Goal: Information Seeking & Learning: Check status

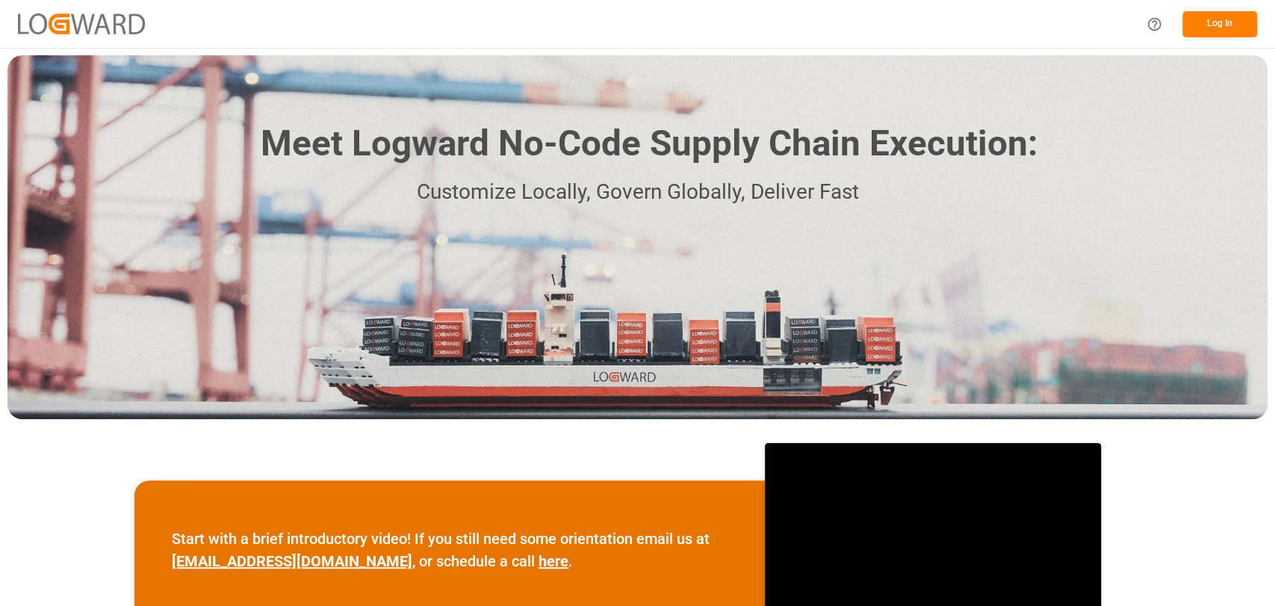
click at [1226, 31] on button "Log In" at bounding box center [1219, 24] width 75 height 26
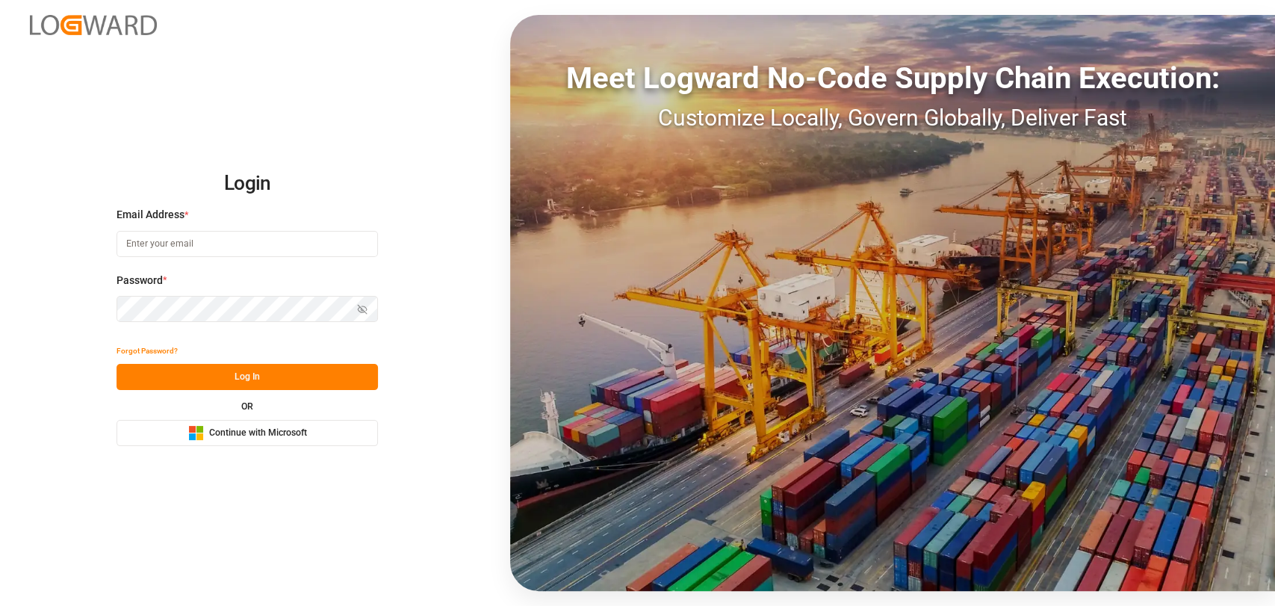
type input "[PERSON_NAME][EMAIL_ADDRESS][PERSON_NAME][DOMAIN_NAME]"
click at [232, 368] on button "Log In" at bounding box center [247, 377] width 261 height 26
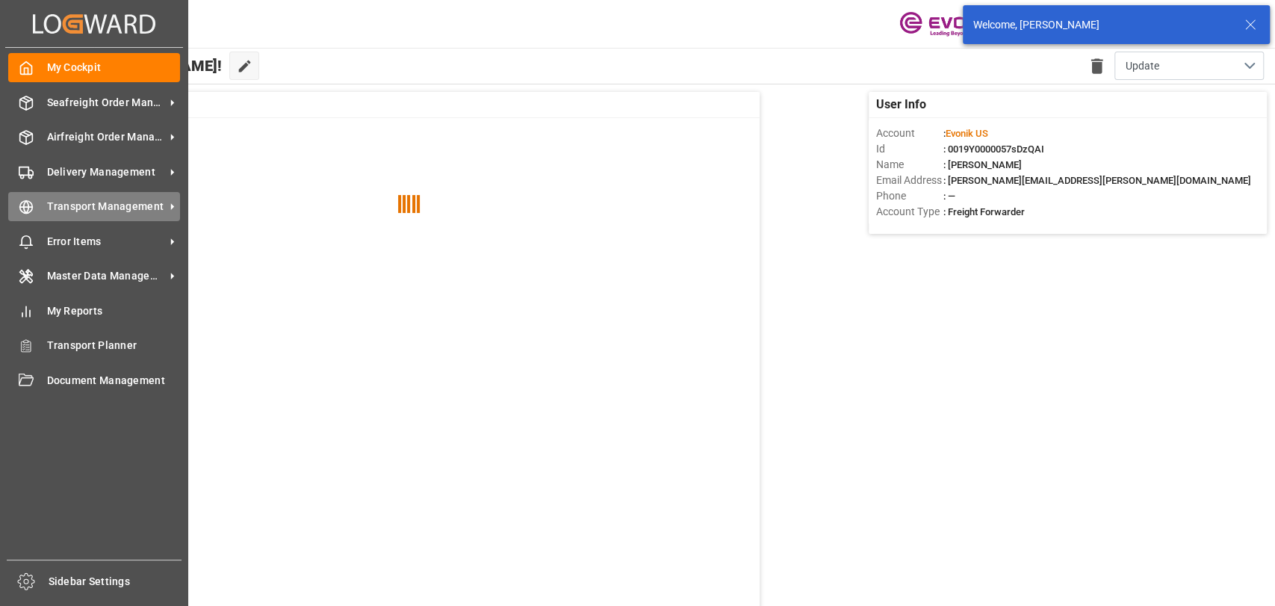
click at [27, 212] on icon at bounding box center [26, 207] width 5 height 13
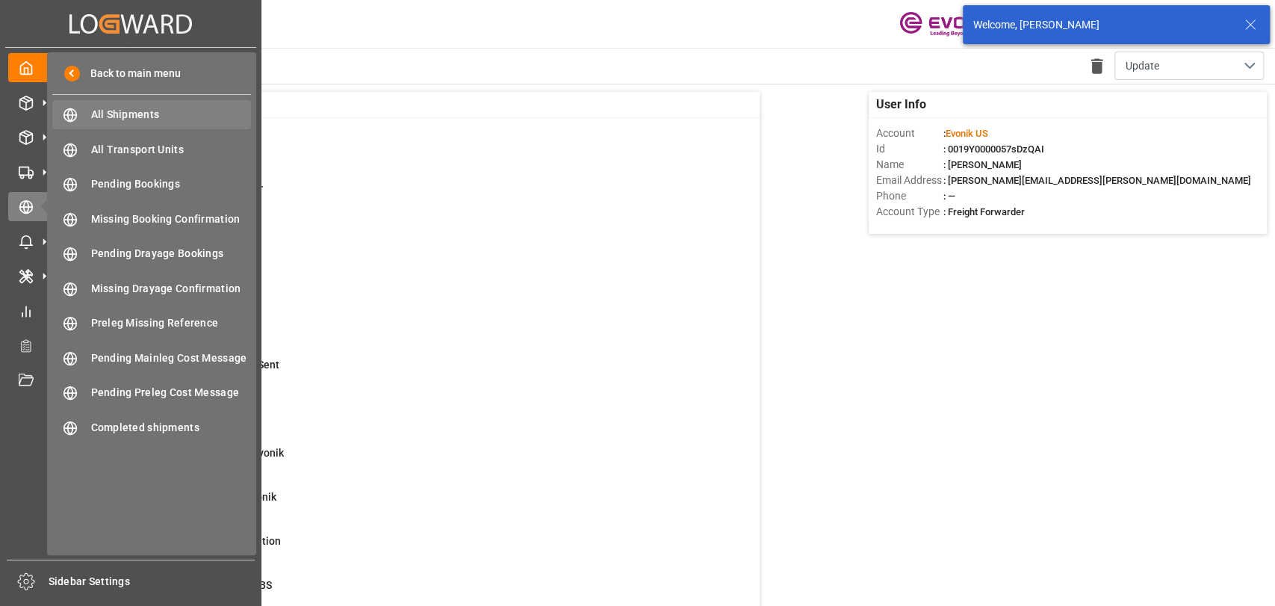
click at [97, 118] on span "All Shipments" at bounding box center [171, 115] width 161 height 16
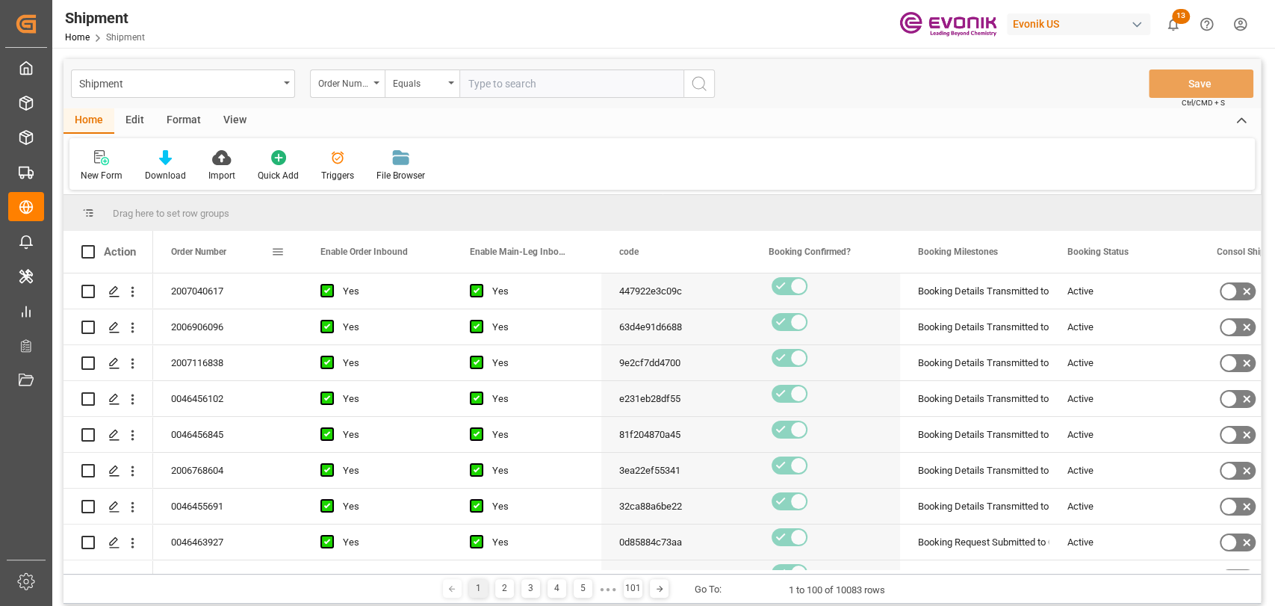
click at [281, 253] on span at bounding box center [277, 251] width 13 height 13
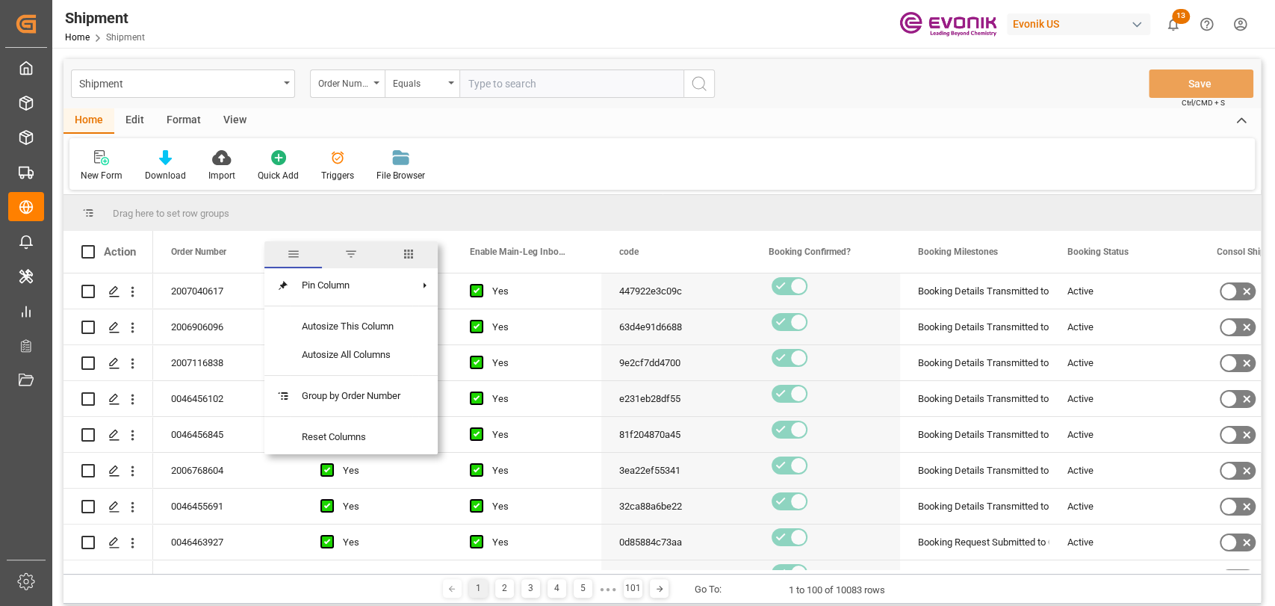
click at [412, 258] on span "columns" at bounding box center [408, 253] width 13 height 13
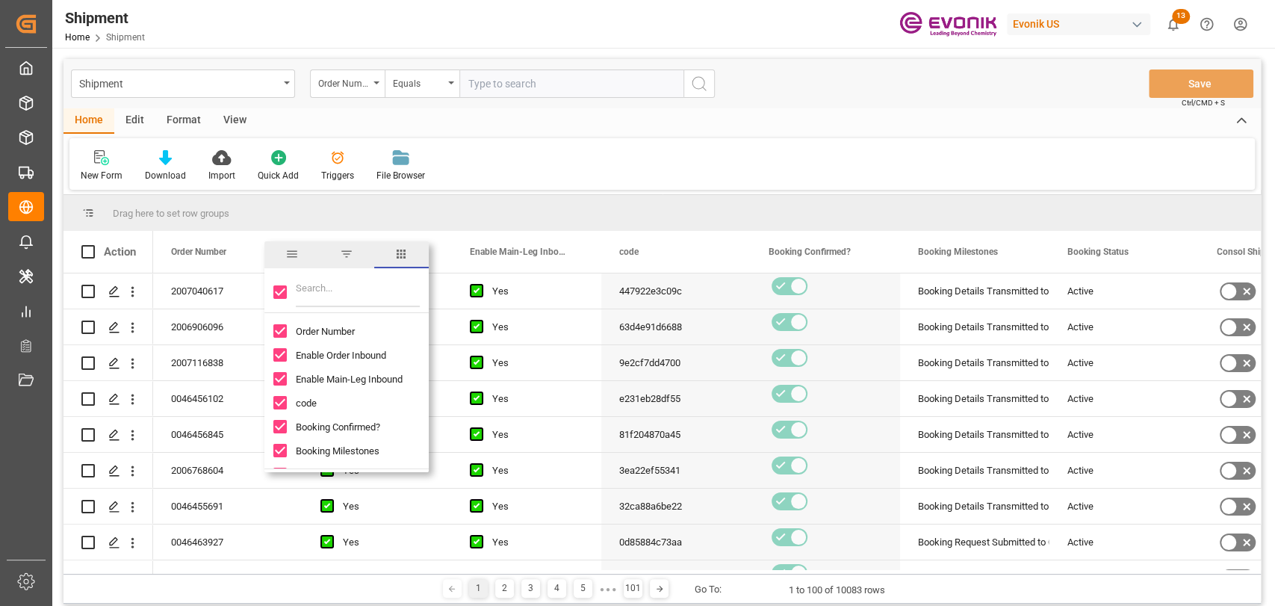
click at [279, 293] on input "Toggle Select All Columns" at bounding box center [279, 291] width 13 height 13
checkbox input "false"
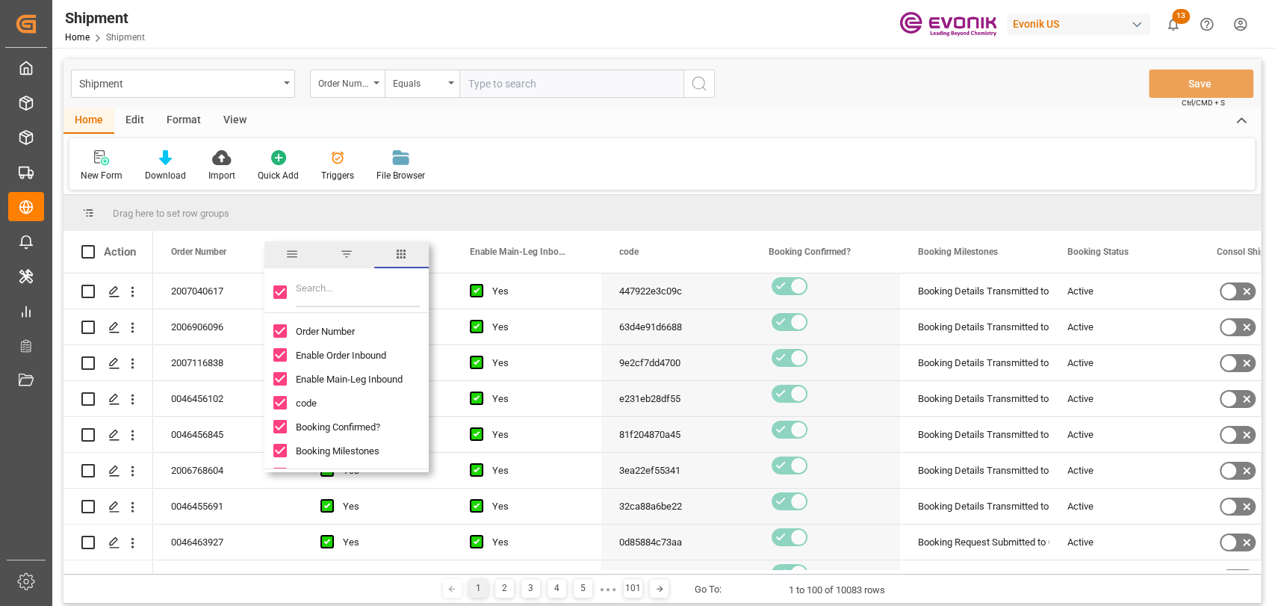
checkbox input "false"
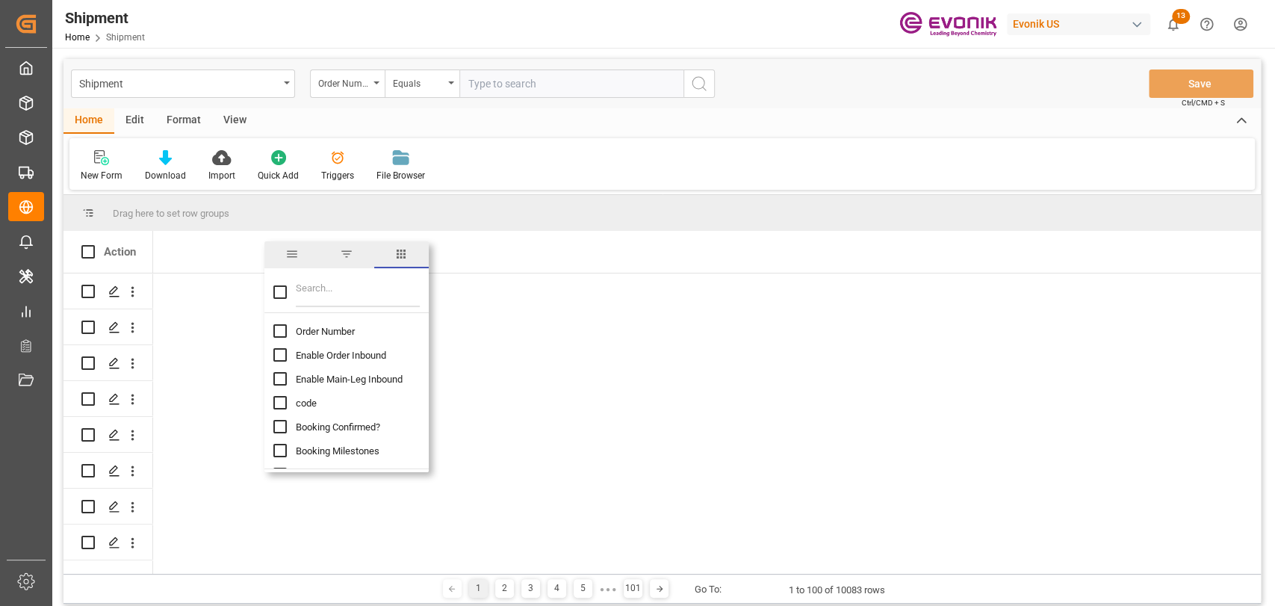
click at [314, 288] on input "Filter Columns Input" at bounding box center [358, 292] width 124 height 30
type input "roll"
click at [281, 332] on input "Vessel Roll Count column toggle visibility (hidden)" at bounding box center [279, 330] width 13 height 13
checkbox input "true"
checkbox input "false"
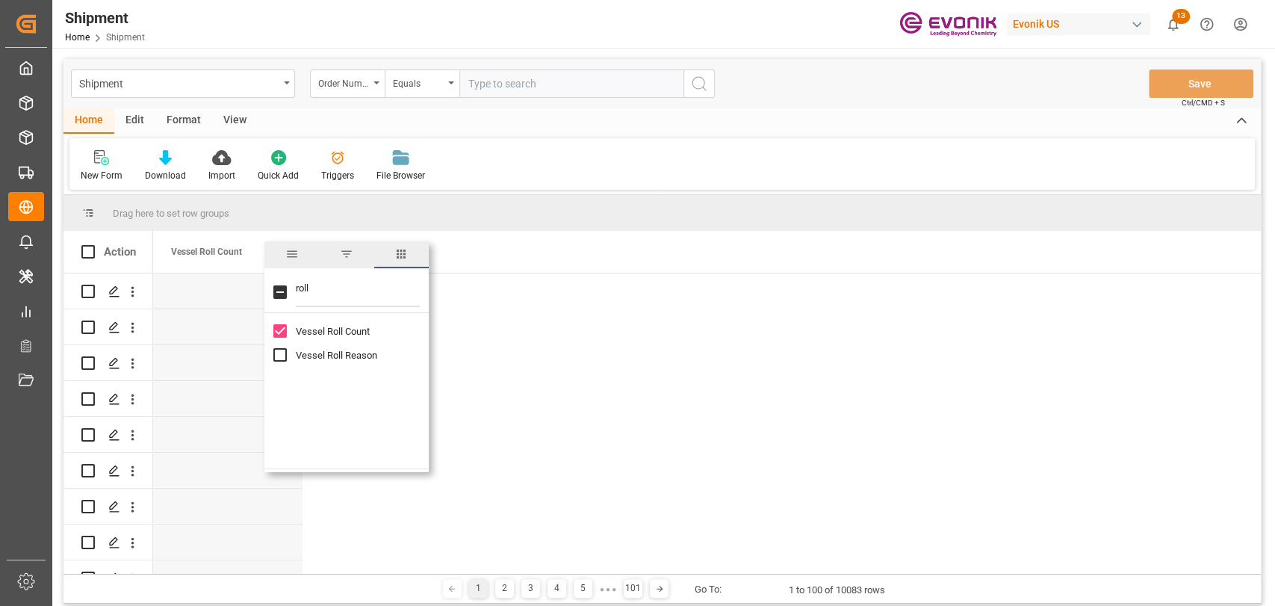
click at [276, 353] on input "Vessel Roll Reason column toggle visibility (hidden)" at bounding box center [279, 354] width 13 height 13
checkbox input "true"
drag, startPoint x: 637, startPoint y: 235, endPoint x: 311, endPoint y: 246, distance: 326.6
click at [629, 236] on div "Vessel Roll Count Vessel Roll Reason" at bounding box center [707, 252] width 1108 height 42
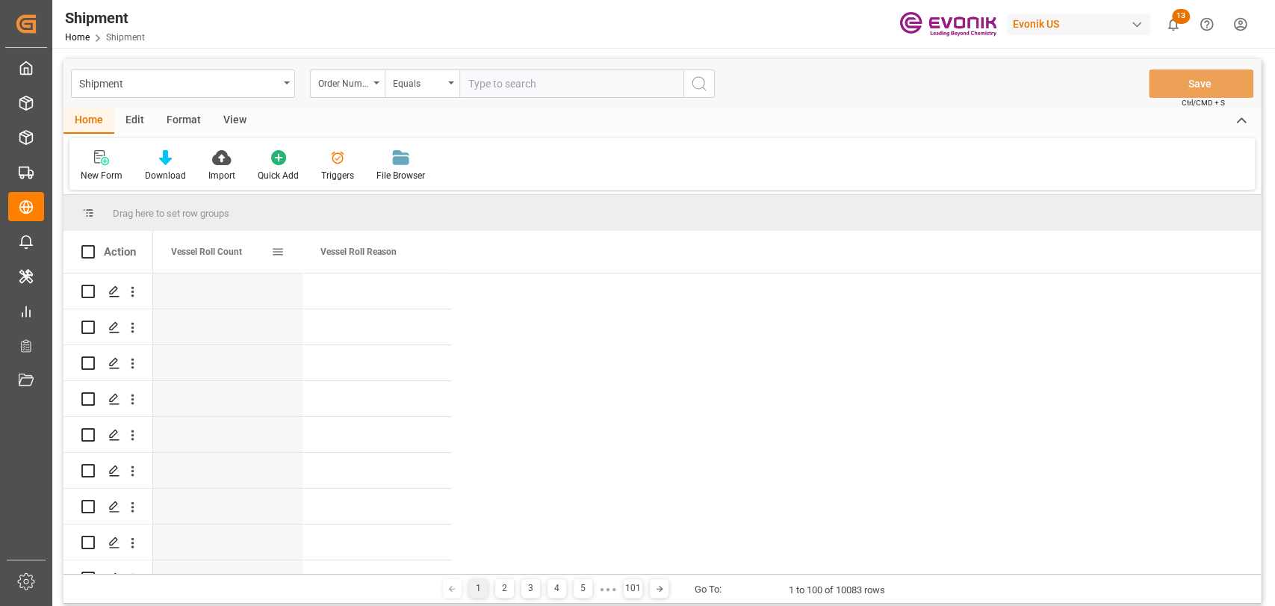
click at [176, 257] on span "Vessel Roll Count" at bounding box center [206, 251] width 71 height 10
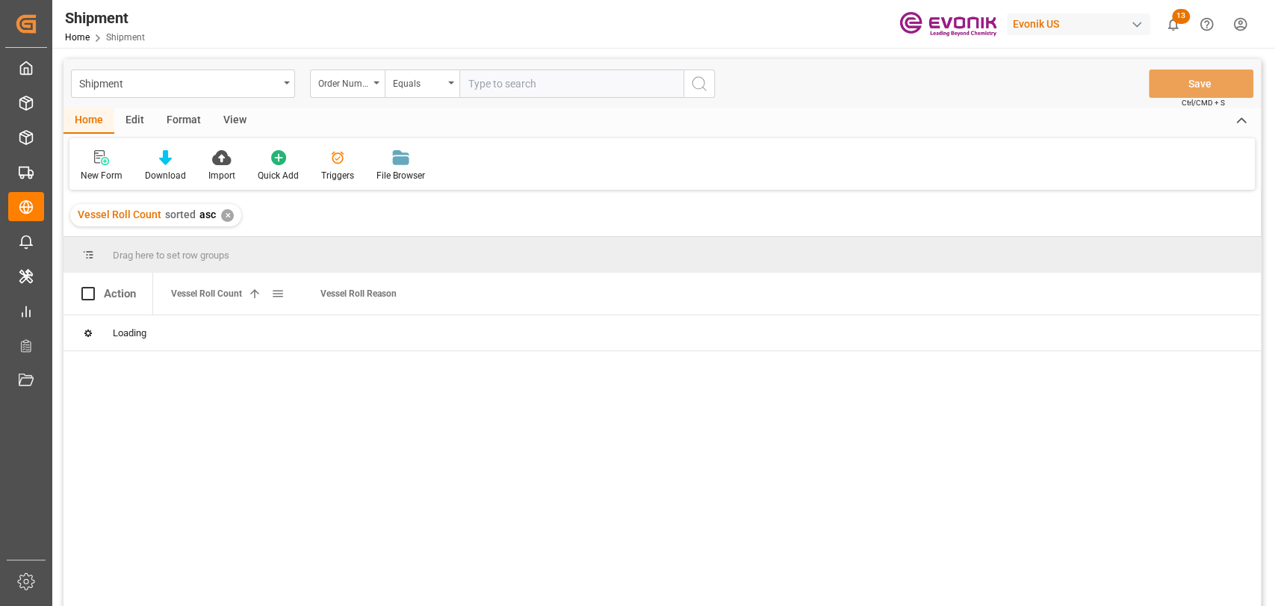
click at [227, 292] on span "Vessel Roll Count" at bounding box center [206, 293] width 71 height 10
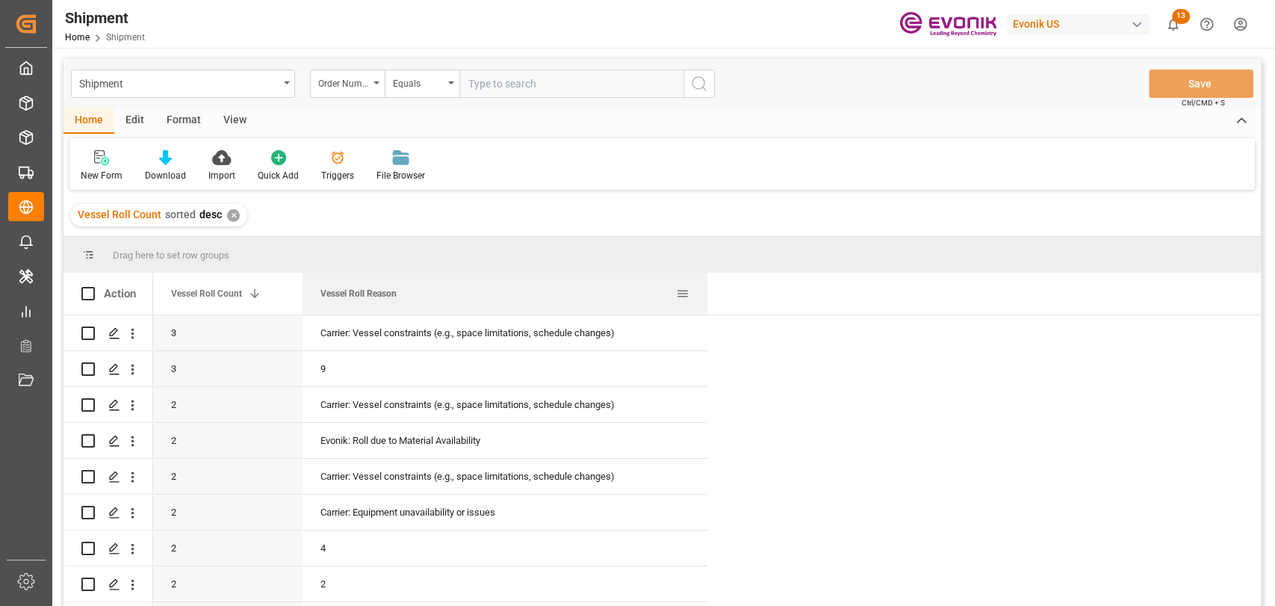
drag, startPoint x: 450, startPoint y: 292, endPoint x: 720, endPoint y: 295, distance: 269.6
click at [710, 294] on div at bounding box center [707, 294] width 6 height 42
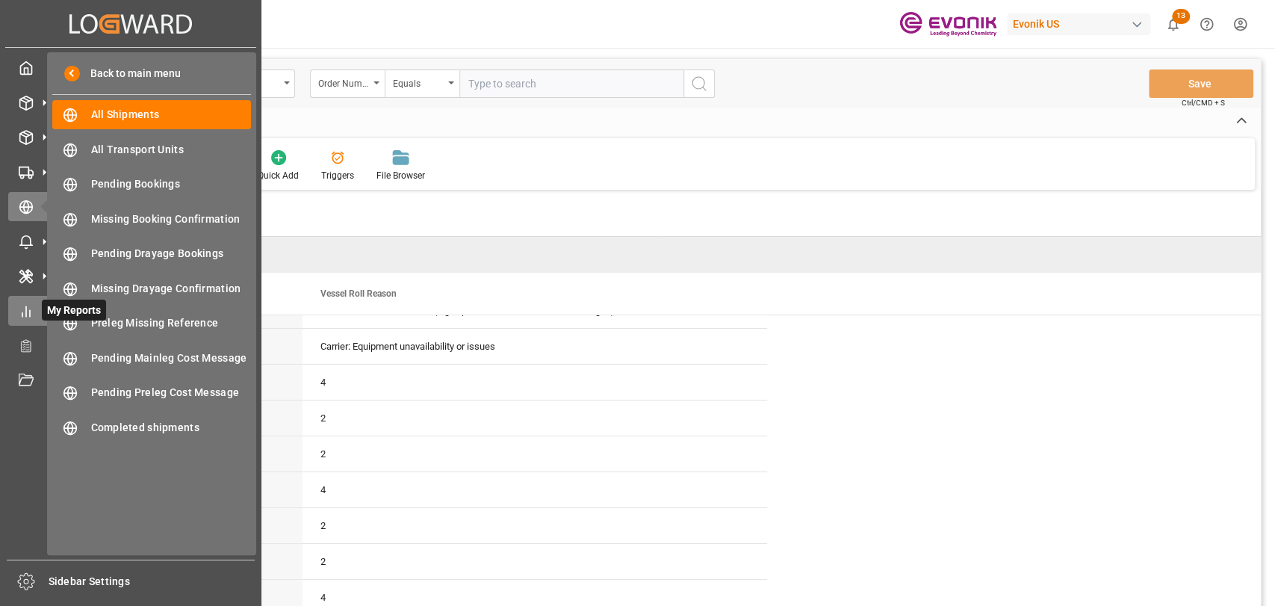
click at [28, 323] on div "My Reports My Reports" at bounding box center [130, 310] width 245 height 29
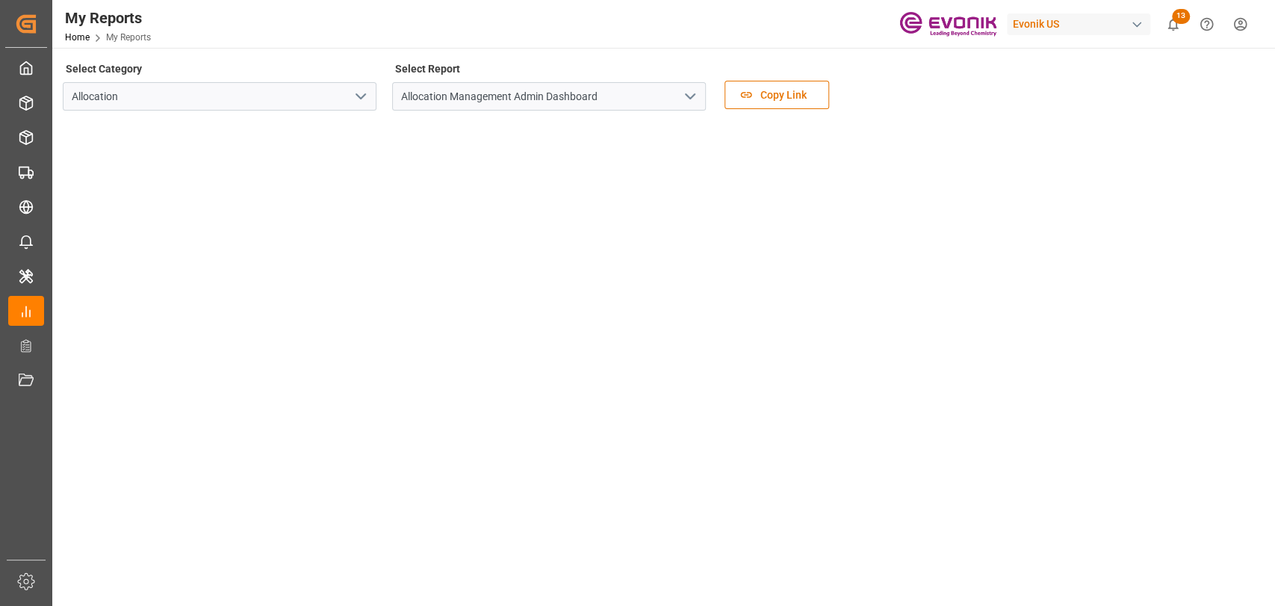
click at [359, 91] on icon "open menu" at bounding box center [361, 96] width 18 height 18
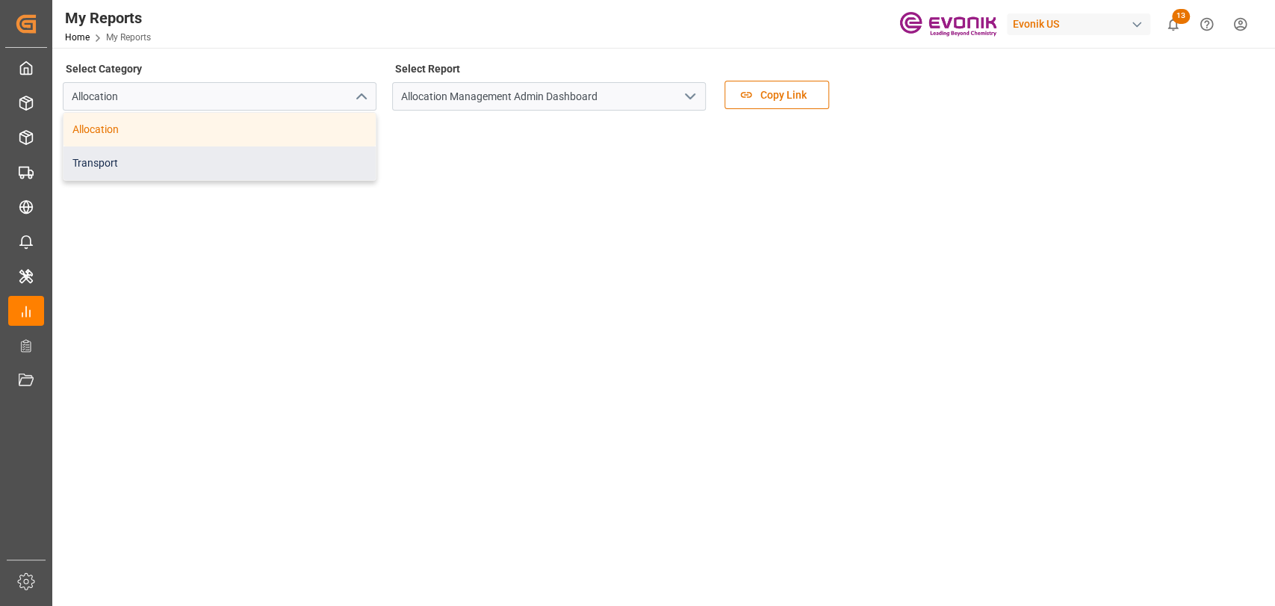
click at [219, 170] on div "Transport" at bounding box center [219, 163] width 312 height 34
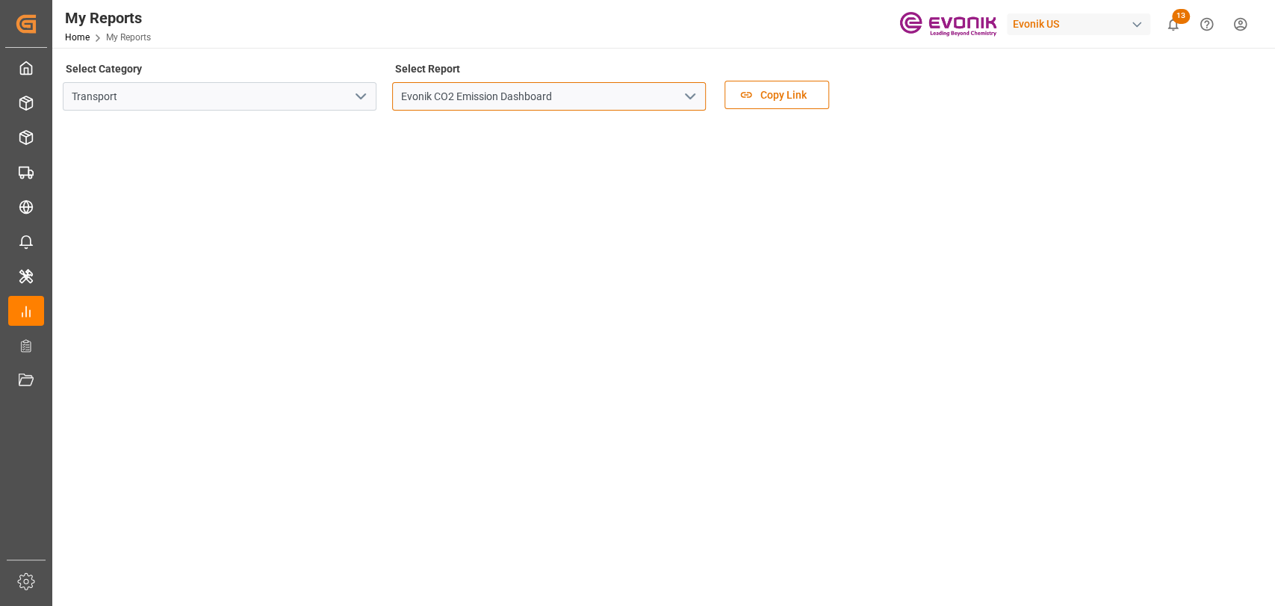
click at [701, 98] on input "Evonik CO2 Emission Dashboard" at bounding box center [549, 96] width 314 height 28
click at [695, 95] on icon "open menu" at bounding box center [690, 96] width 18 height 18
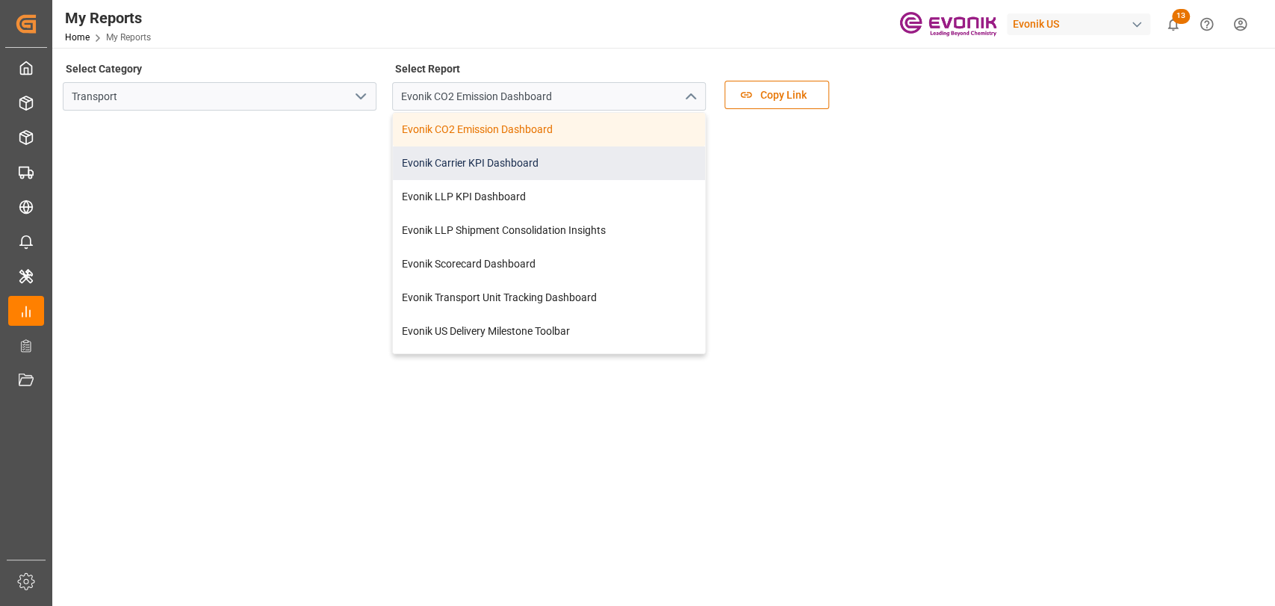
click at [488, 153] on div "Evonik Carrier KPI Dashboard" at bounding box center [549, 163] width 312 height 34
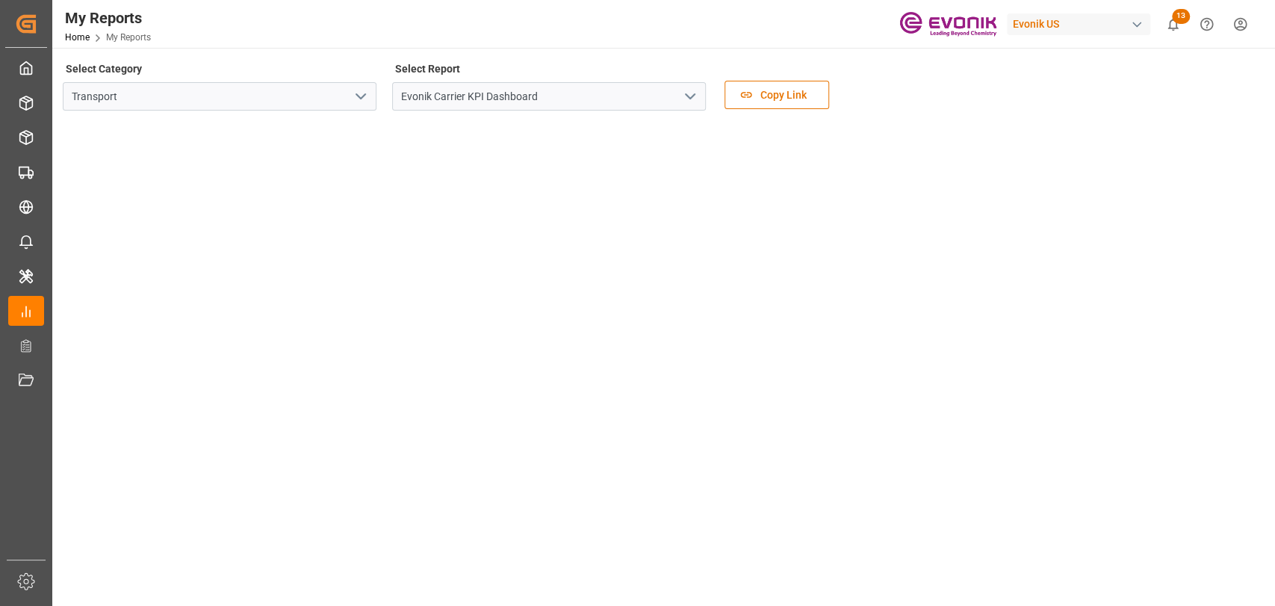
click at [695, 95] on icon "open menu" at bounding box center [690, 96] width 18 height 18
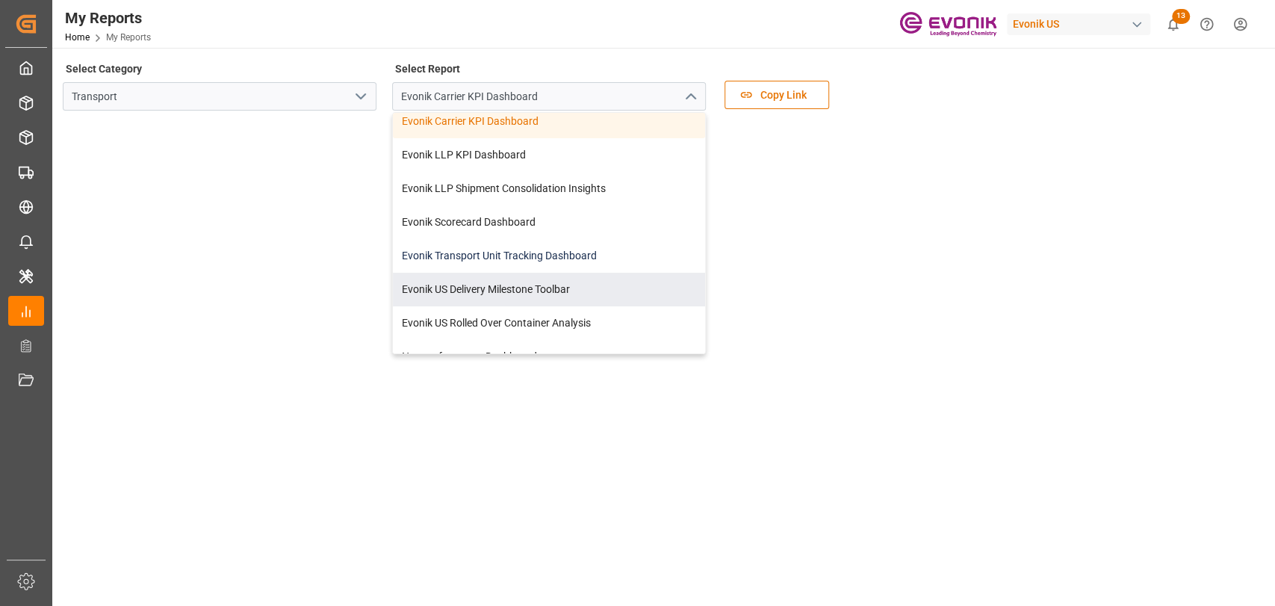
scroll to position [61, 0]
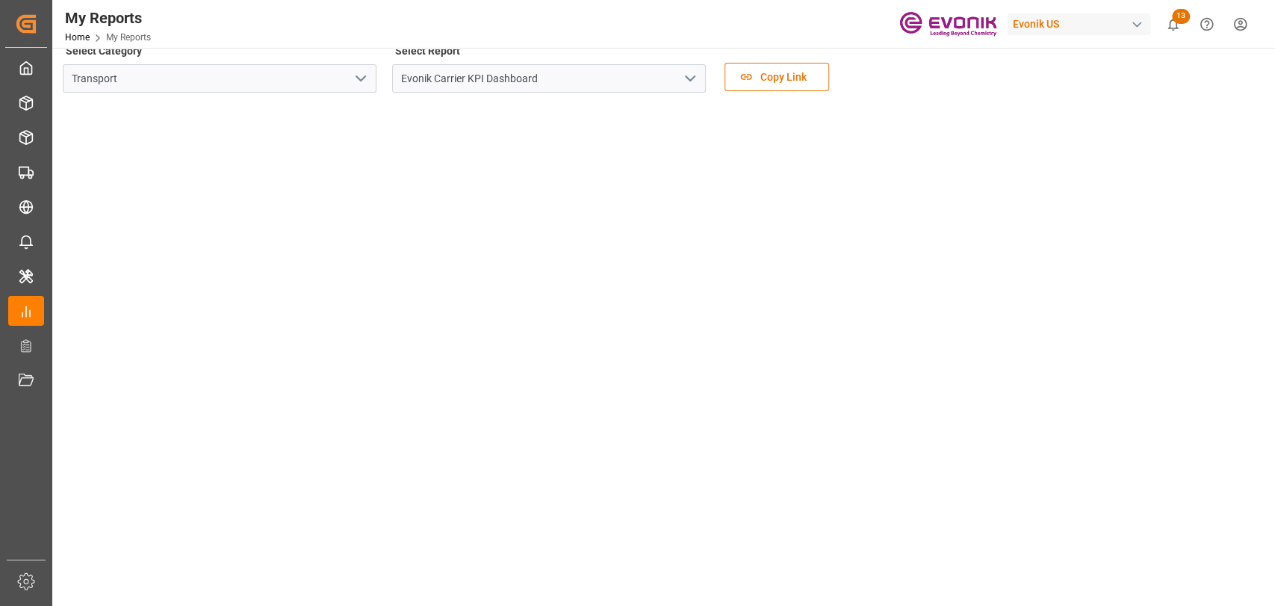
scroll to position [0, 0]
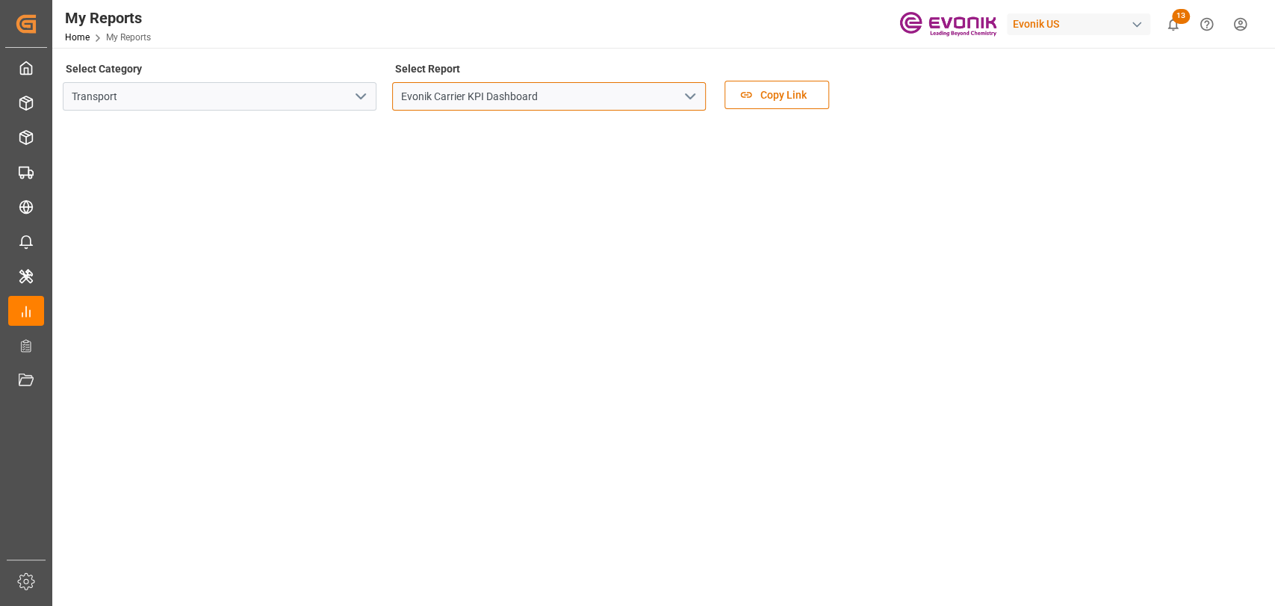
drag, startPoint x: 544, startPoint y: 93, endPoint x: 341, endPoint y: 90, distance: 203.2
click at [341, 90] on div "Select Category Transport Select Report Evonik Carrier KPI Dashboard Copy Link" at bounding box center [662, 89] width 1199 height 63
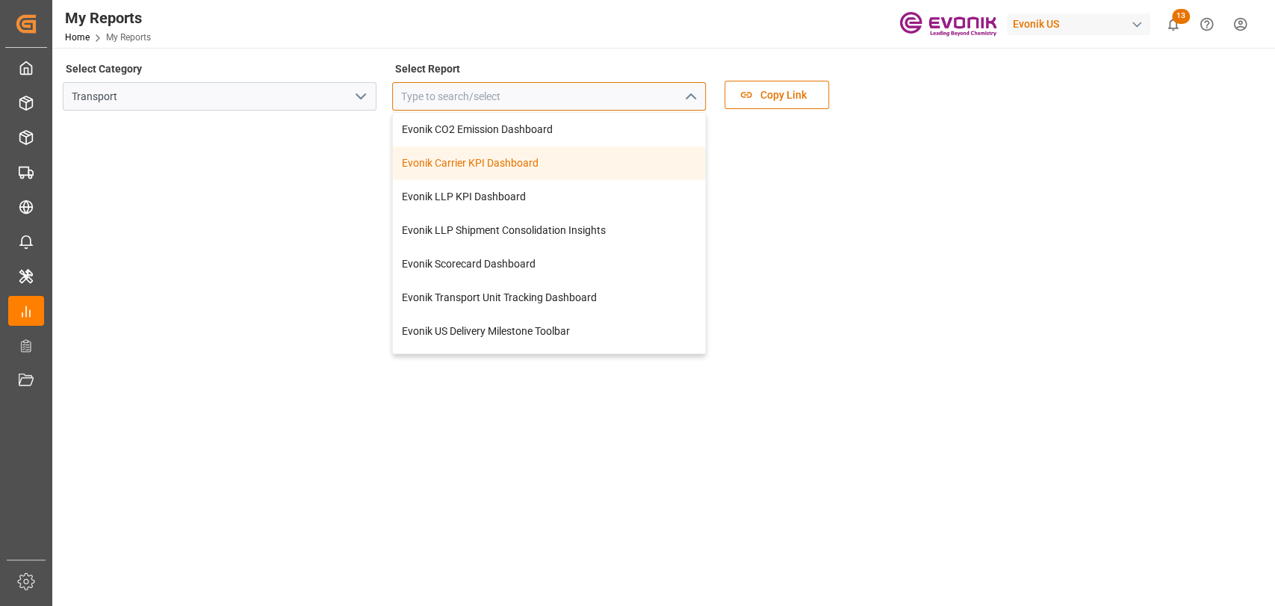
type input "Evonik Carrier KPI Dashboard"
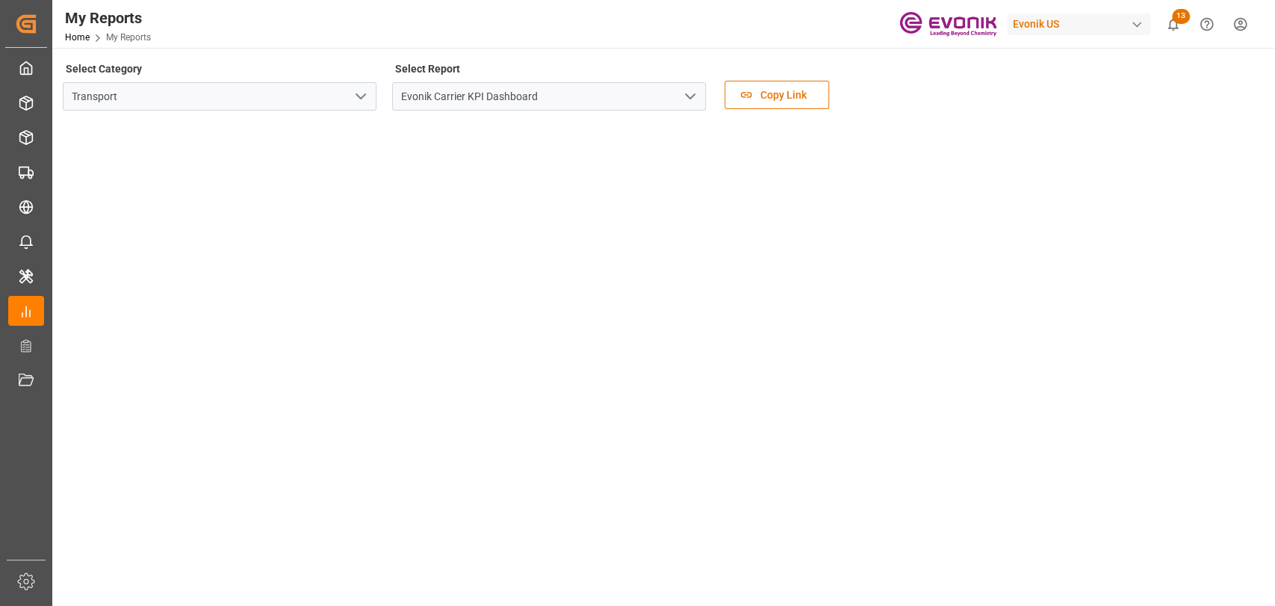
click at [688, 94] on icon "open menu" at bounding box center [690, 96] width 18 height 18
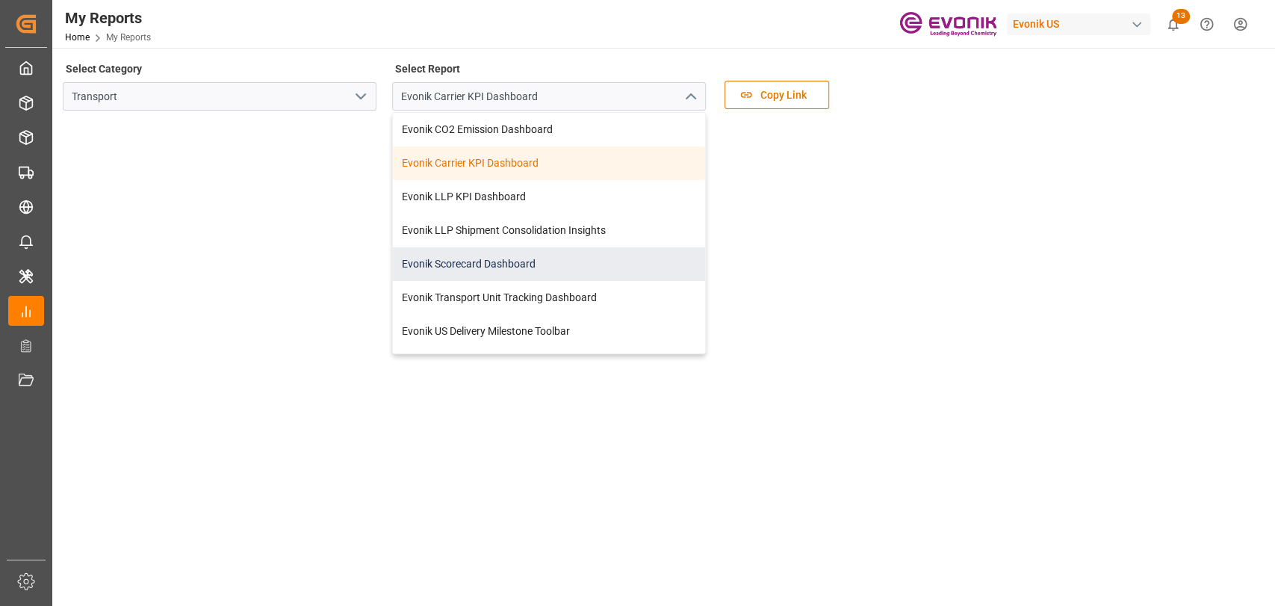
click at [507, 270] on div "Evonik Scorecard Dashboard" at bounding box center [549, 264] width 312 height 34
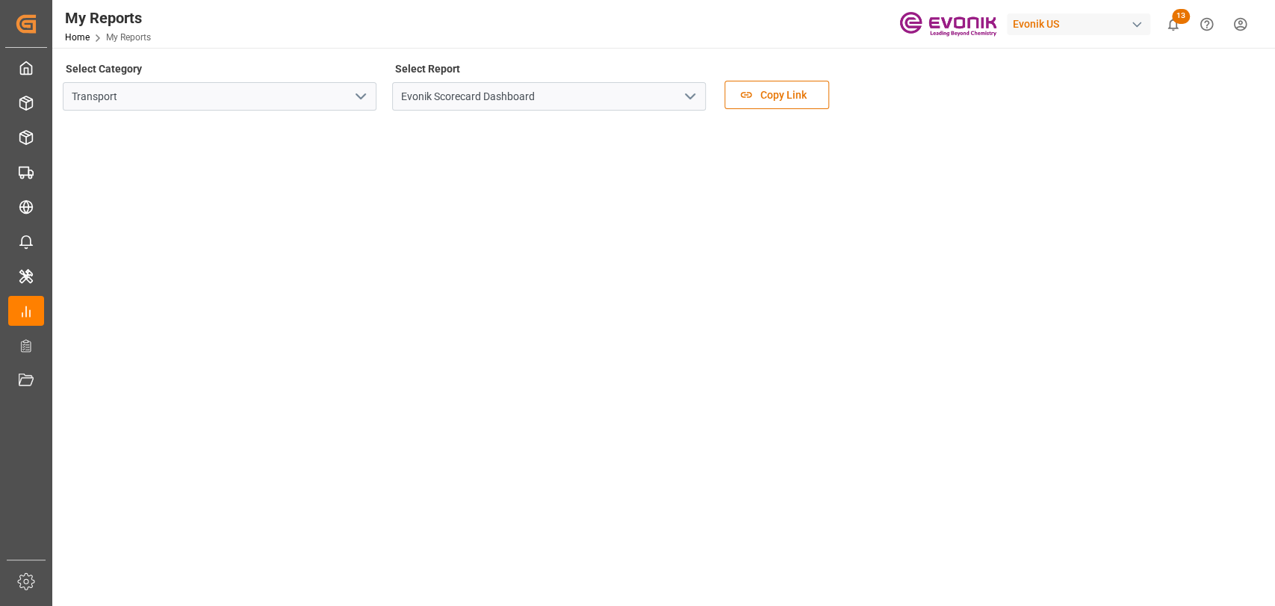
click at [689, 95] on icon "open menu" at bounding box center [690, 96] width 18 height 18
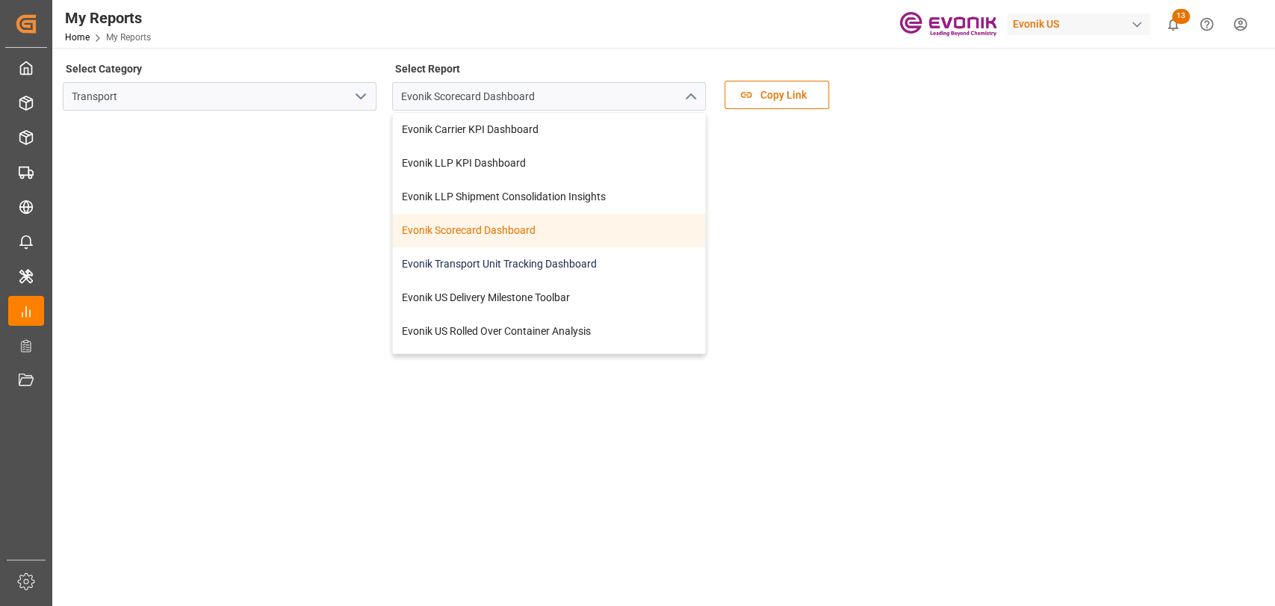
scroll to position [61, 0]
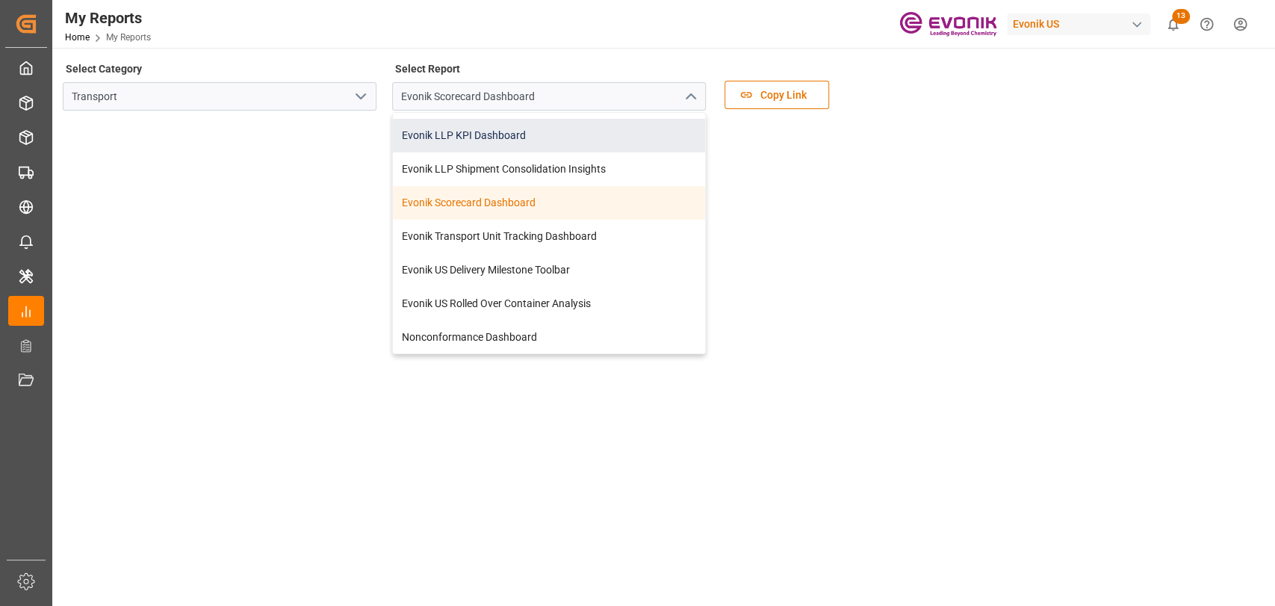
click at [444, 134] on div "Evonik LLP KPI Dashboard" at bounding box center [549, 136] width 312 height 34
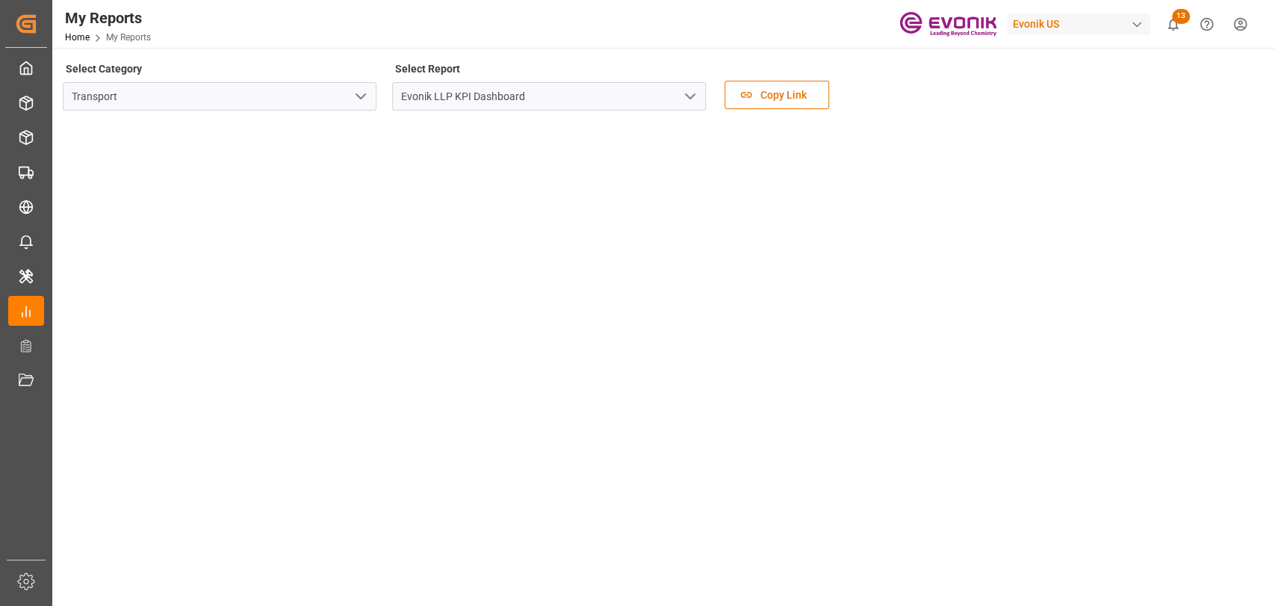
click at [699, 87] on icon "open menu" at bounding box center [690, 96] width 18 height 18
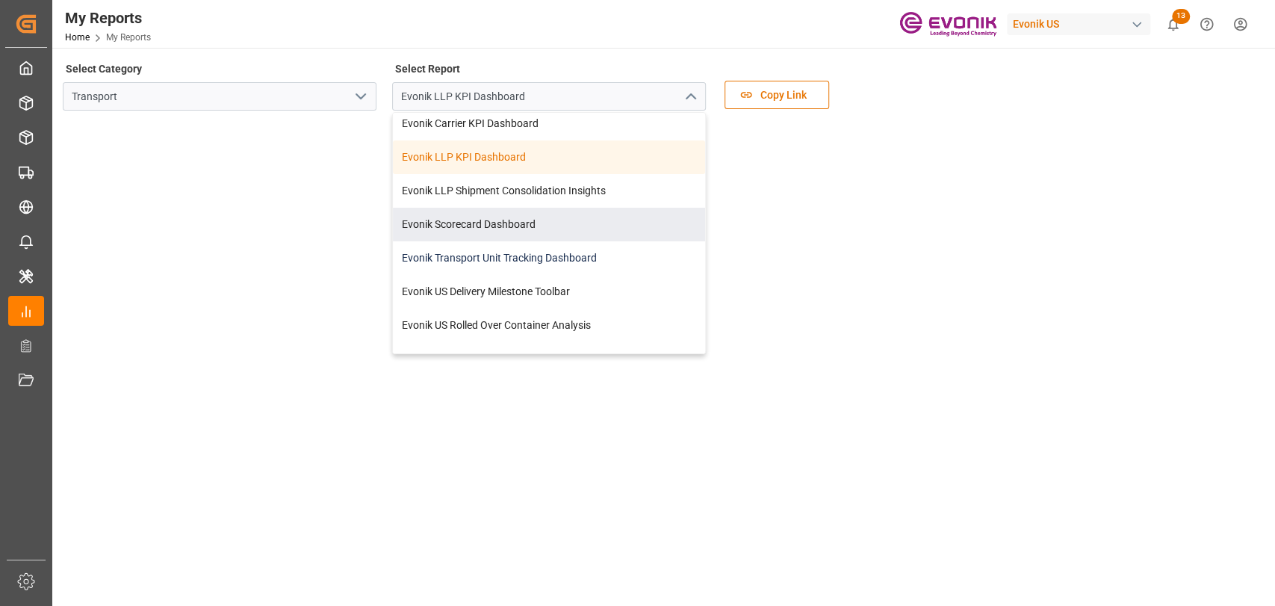
scroll to position [61, 0]
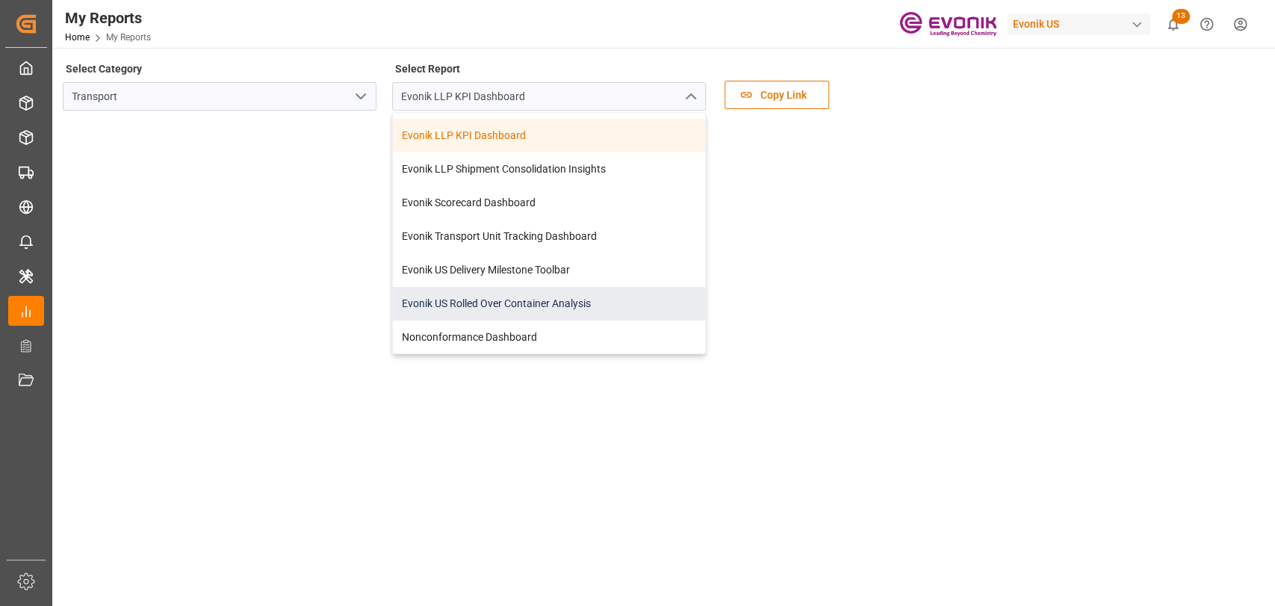
click at [521, 295] on div "Evonik US Rolled Over Container Analysis" at bounding box center [549, 304] width 312 height 34
